Goal: Information Seeking & Learning: Learn about a topic

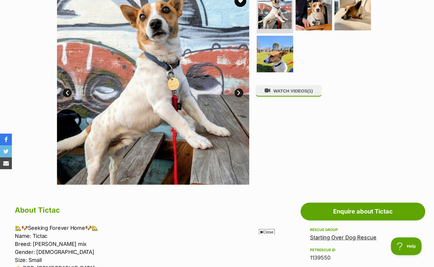
scroll to position [123, 0]
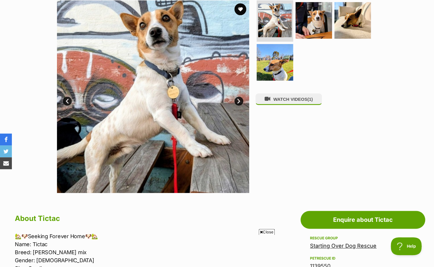
click at [239, 102] on link "Next" at bounding box center [239, 100] width 9 height 9
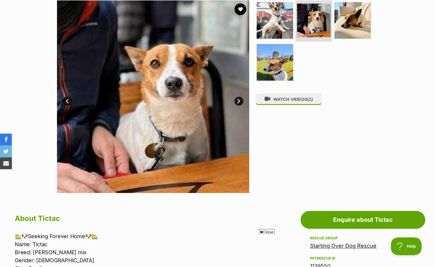
click at [239, 102] on link "Next" at bounding box center [239, 100] width 9 height 9
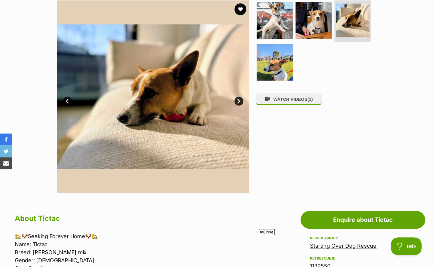
click at [239, 102] on link "Next" at bounding box center [239, 100] width 9 height 9
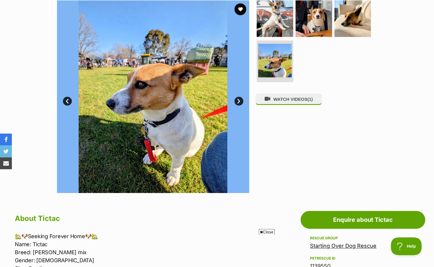
click at [238, 102] on link "Next" at bounding box center [239, 100] width 9 height 9
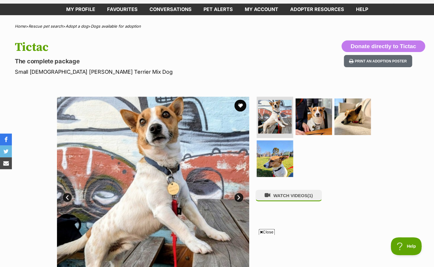
scroll to position [0, 0]
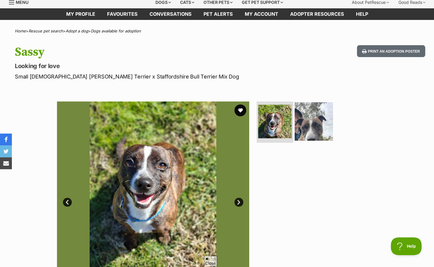
click at [310, 134] on img at bounding box center [314, 121] width 38 height 38
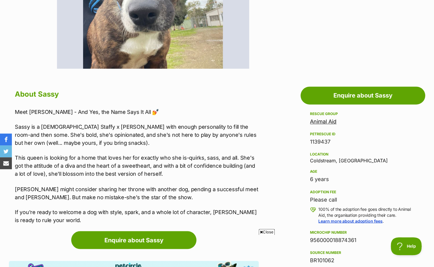
scroll to position [251, 0]
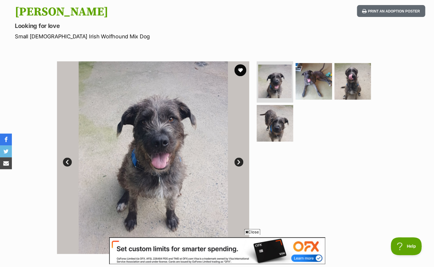
click at [240, 161] on link "Next" at bounding box center [239, 161] width 9 height 9
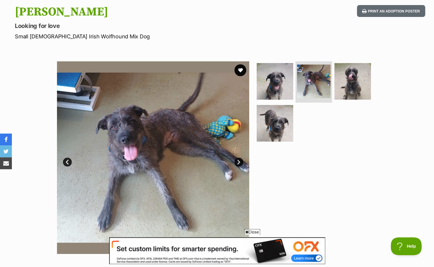
click at [240, 162] on link "Next" at bounding box center [239, 161] width 9 height 9
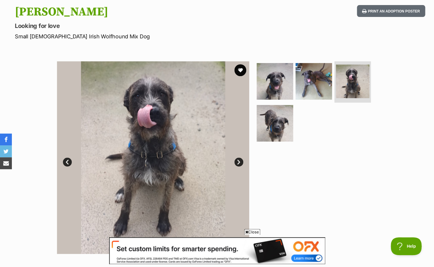
click at [239, 162] on link "Next" at bounding box center [239, 161] width 9 height 9
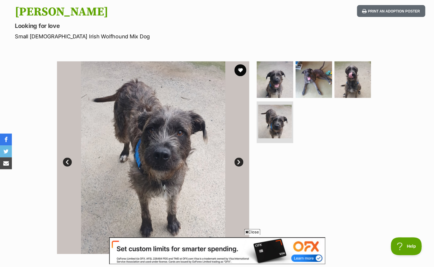
click at [239, 163] on link "Next" at bounding box center [239, 161] width 9 height 9
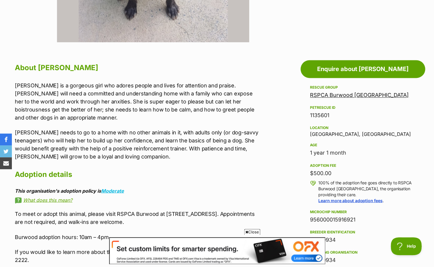
scroll to position [262, 0]
